Goal: Information Seeking & Learning: Check status

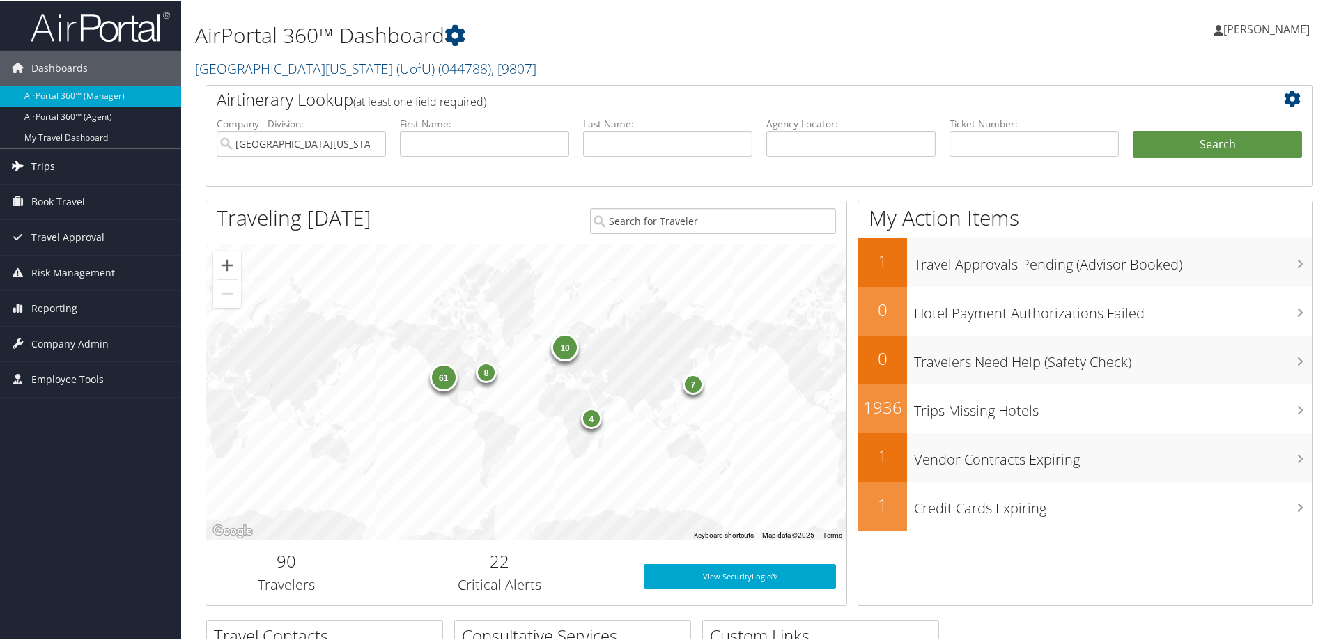
click at [43, 160] on span "Trips" at bounding box center [43, 165] width 24 height 35
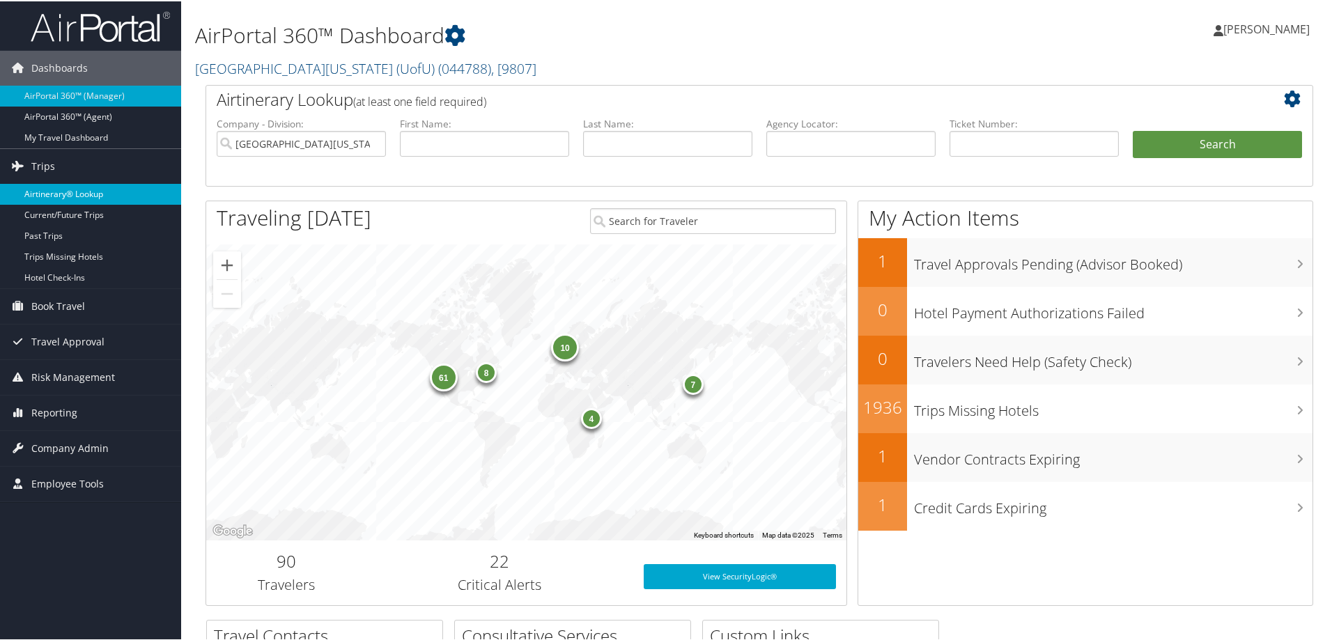
click at [88, 189] on link "Airtinerary® Lookup" at bounding box center [90, 193] width 181 height 21
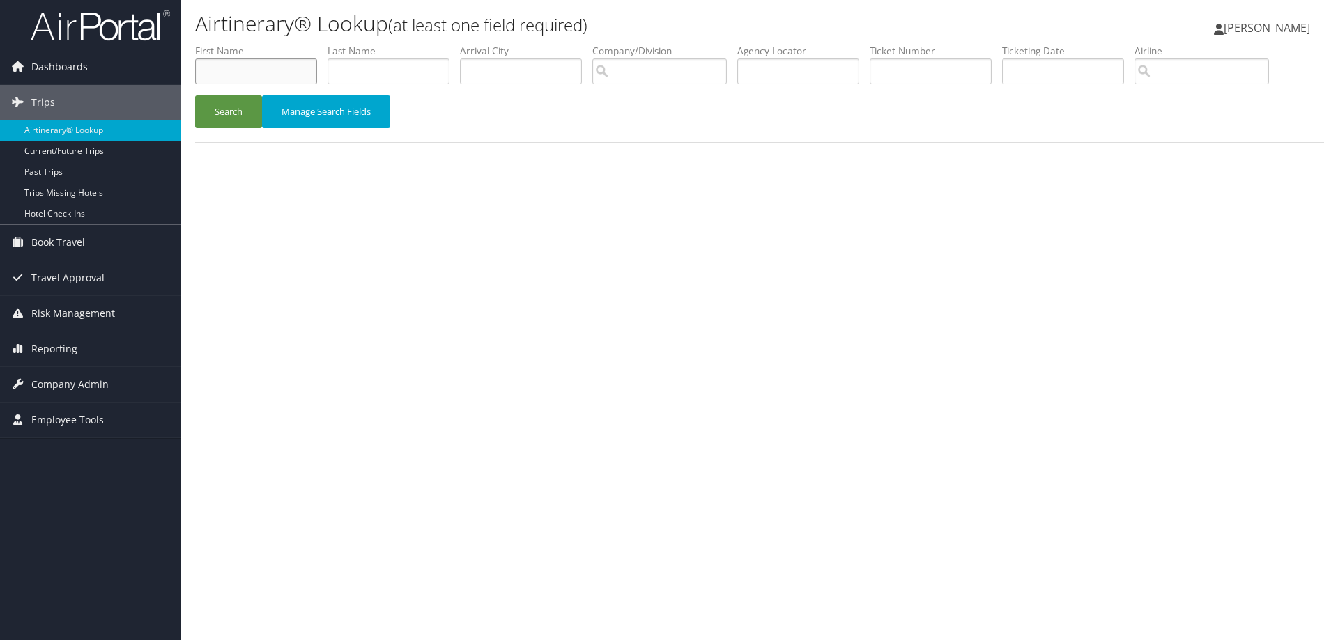
click at [221, 70] on input "text" at bounding box center [256, 72] width 122 height 26
type input "AMY"
type input "GIDDINGS"
click at [210, 116] on button "Search" at bounding box center [228, 111] width 67 height 33
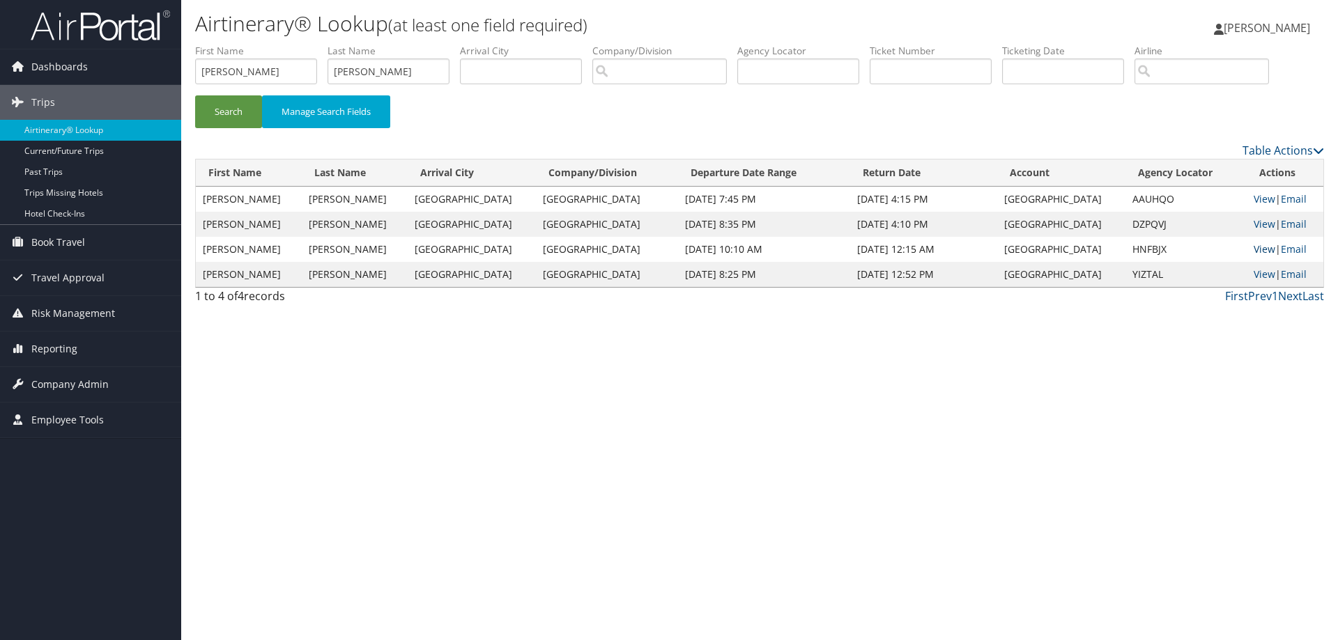
click at [1254, 245] on link "View" at bounding box center [1265, 249] width 22 height 13
drag, startPoint x: 73, startPoint y: 387, endPoint x: 226, endPoint y: 245, distance: 209.1
click at [74, 387] on span "Company Admin" at bounding box center [69, 384] width 77 height 35
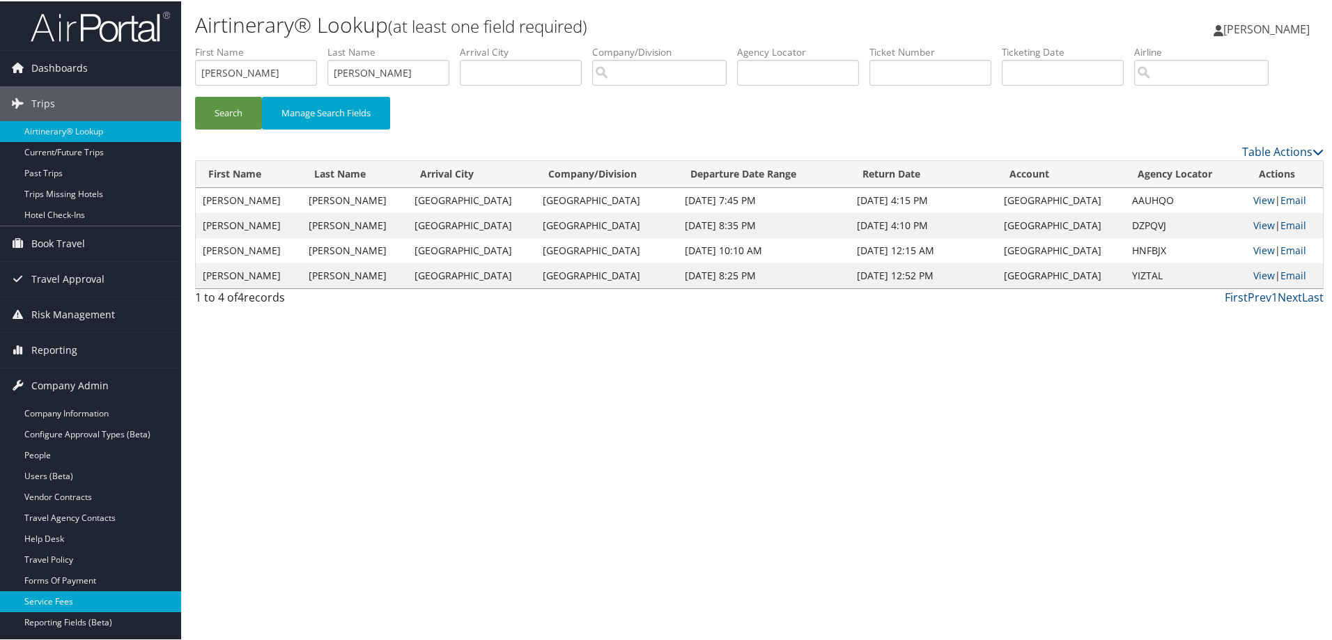
click at [35, 601] on link "Service Fees" at bounding box center [90, 600] width 181 height 21
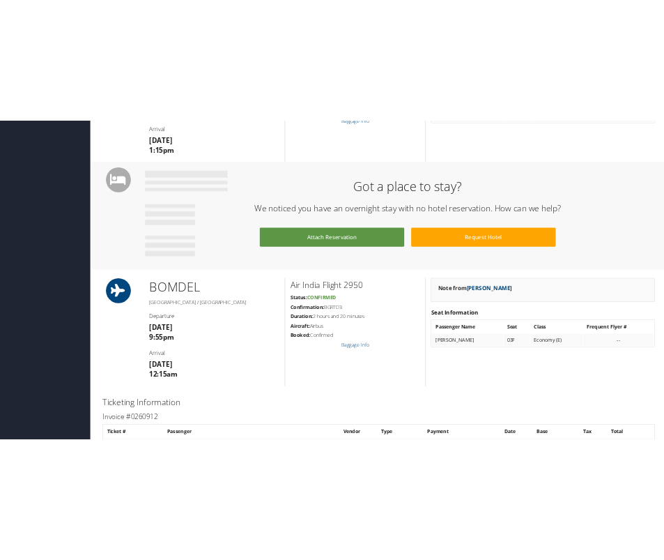
scroll to position [836, 0]
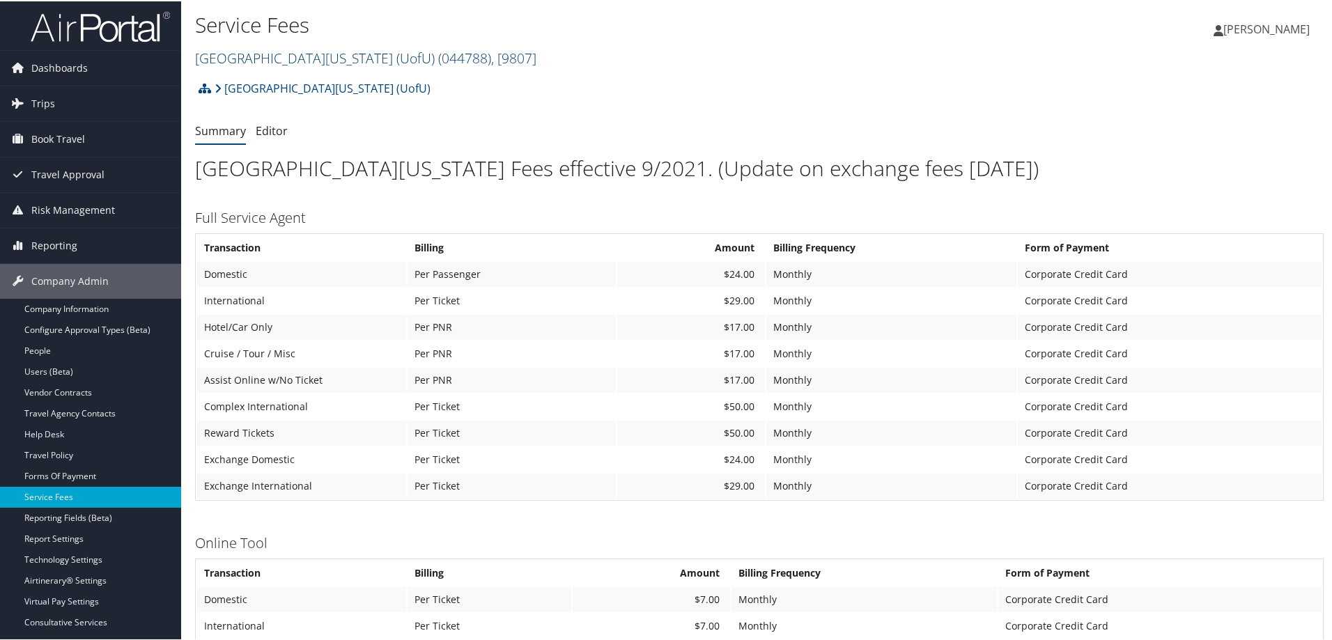
click at [491, 58] on span ", [ 9807 ]" at bounding box center [513, 56] width 45 height 19
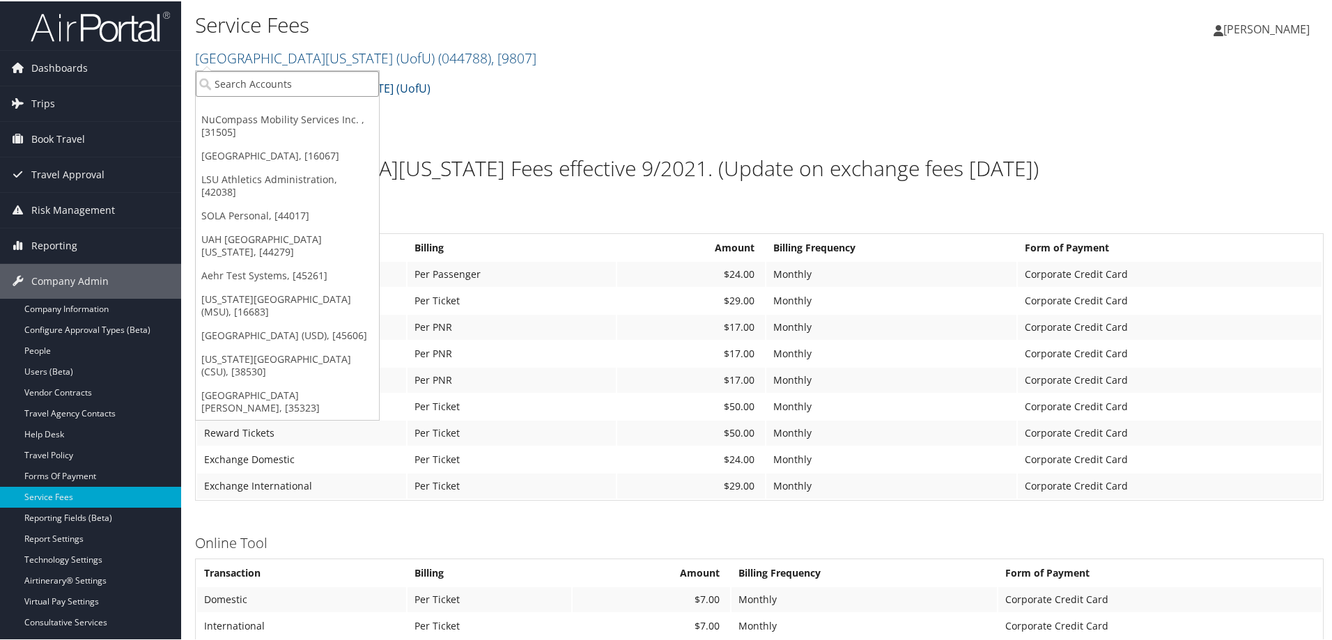
click at [313, 82] on input "search" at bounding box center [287, 83] width 183 height 26
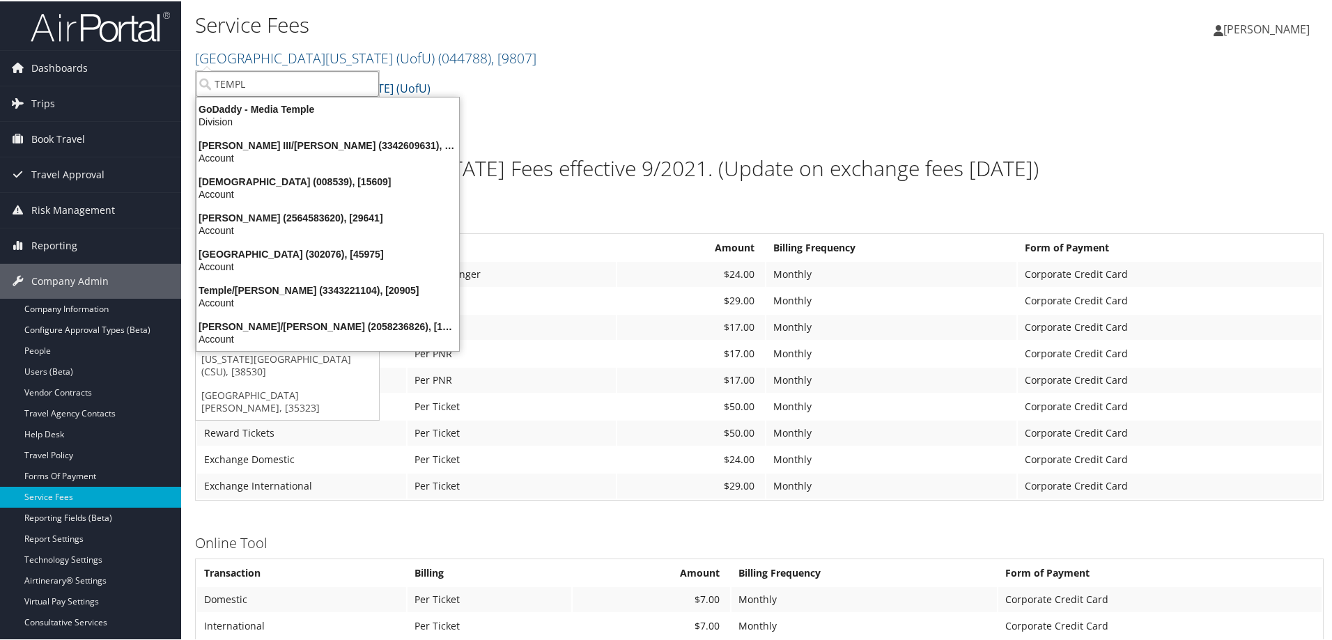
type input "TEMPLE"
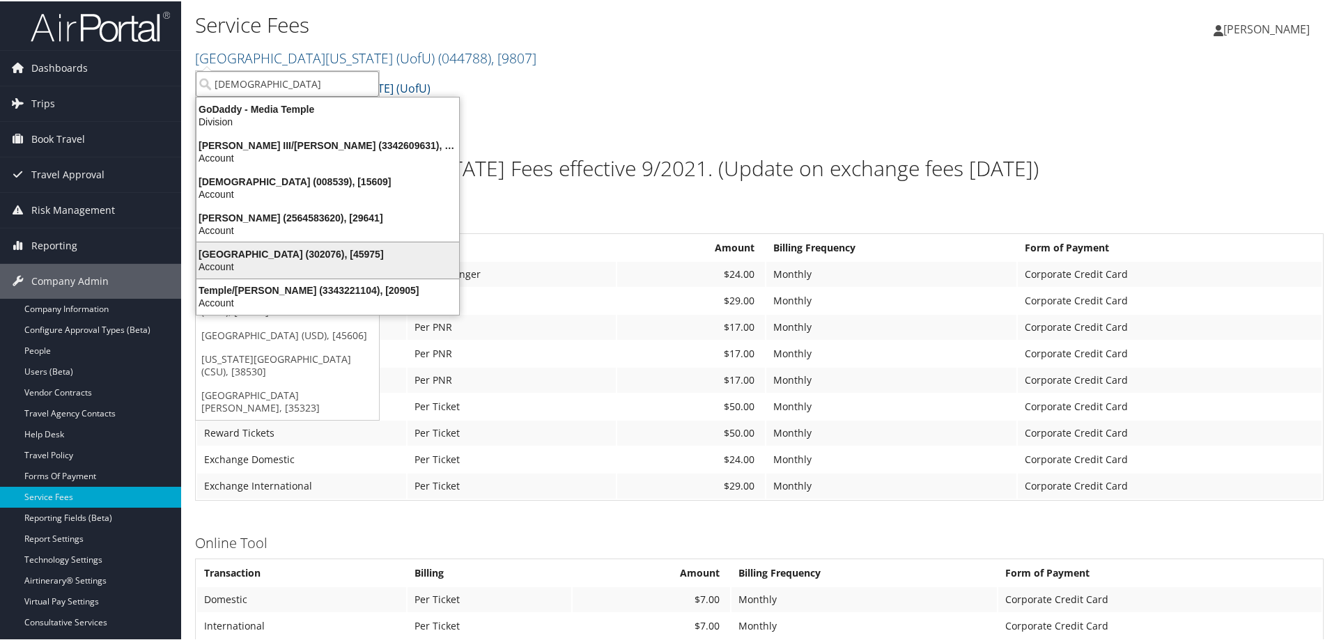
click at [295, 255] on div "Temple University (302076), [45975]" at bounding box center [327, 253] width 279 height 13
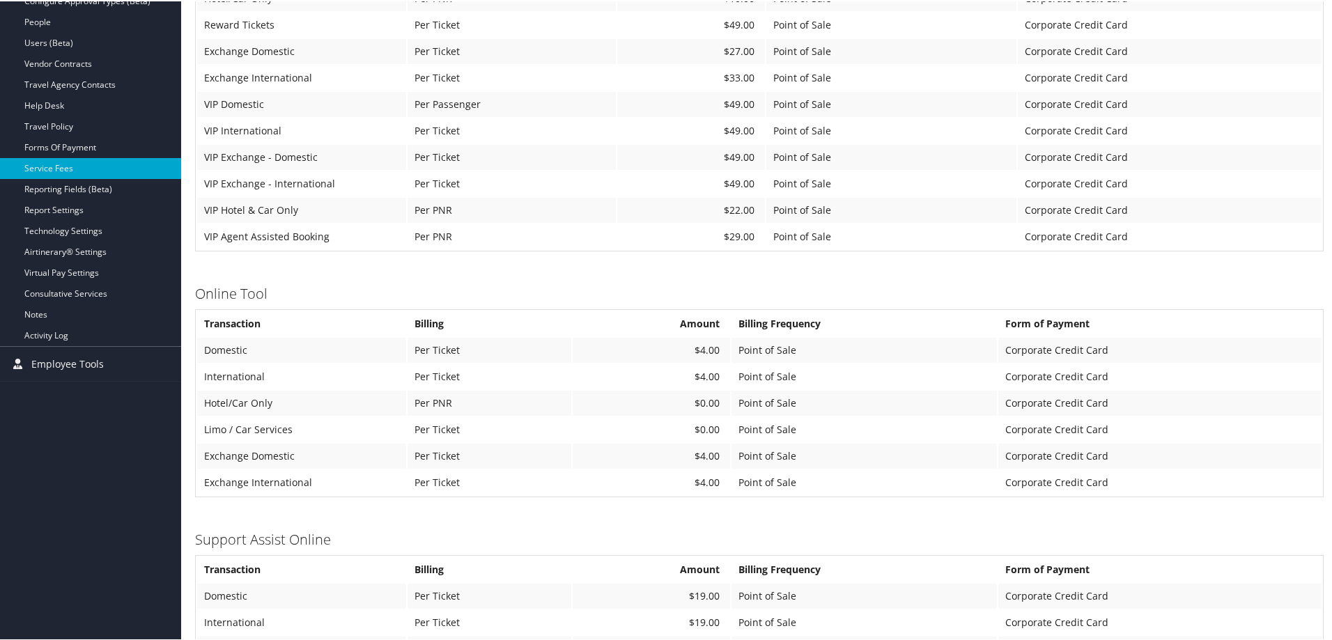
scroll to position [348, 0]
